Goal: Task Accomplishment & Management: Use online tool/utility

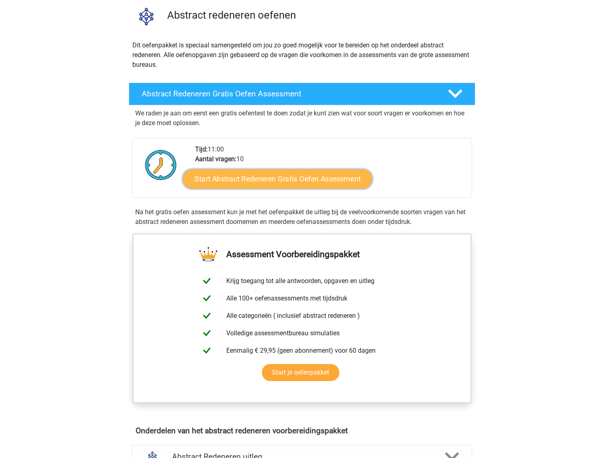
scroll to position [63, 0]
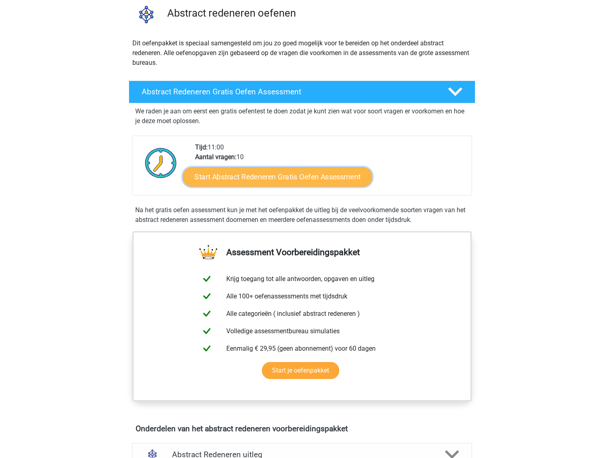
click at [302, 185] on link "Start Abstract Redeneren Gratis Oefen Assessment" at bounding box center [278, 176] width 190 height 19
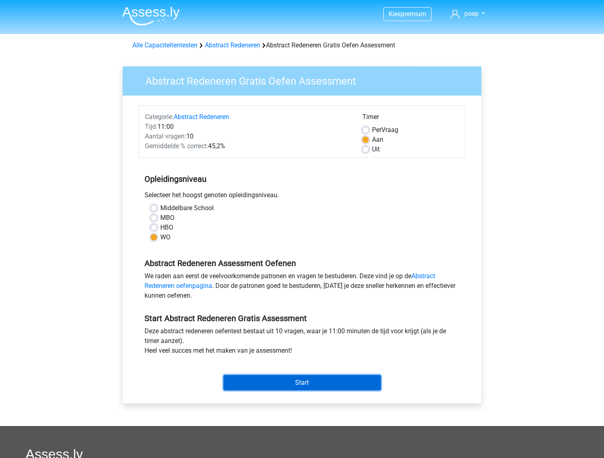
click at [334, 381] on input "Start" at bounding box center [303, 382] width 158 height 15
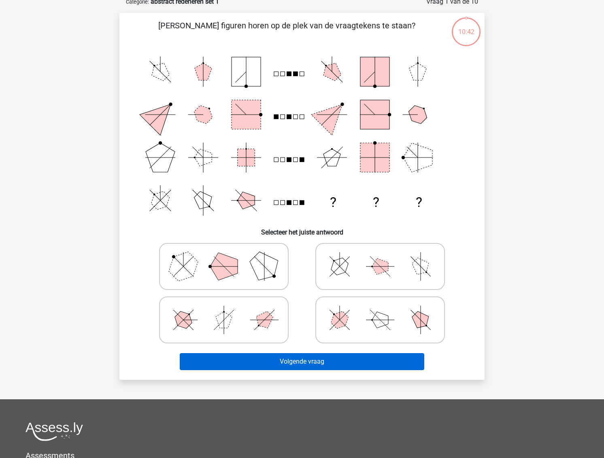
scroll to position [33, 0]
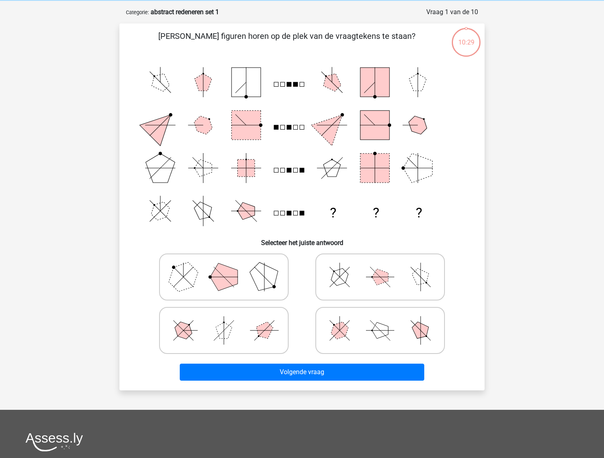
click at [392, 346] on icon at bounding box center [379, 330] width 121 height 40
click at [385, 320] on input "radio" at bounding box center [382, 317] width 5 height 5
radio input "true"
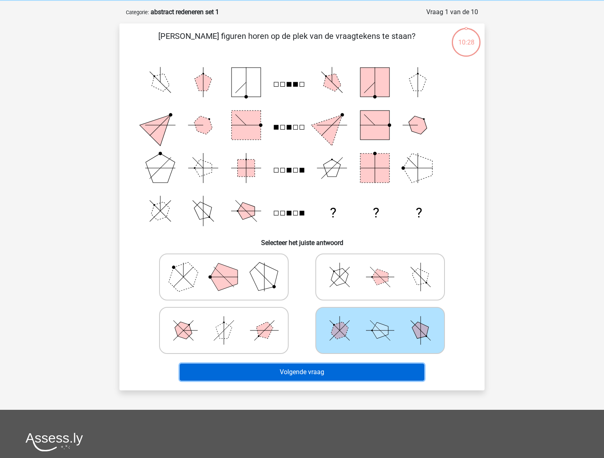
click at [340, 372] on button "Volgende vraag" at bounding box center [302, 372] width 245 height 17
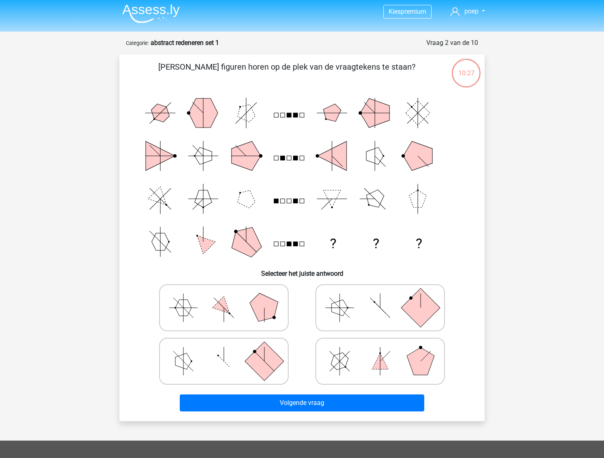
scroll to position [0, 0]
